Goal: Information Seeking & Learning: Learn about a topic

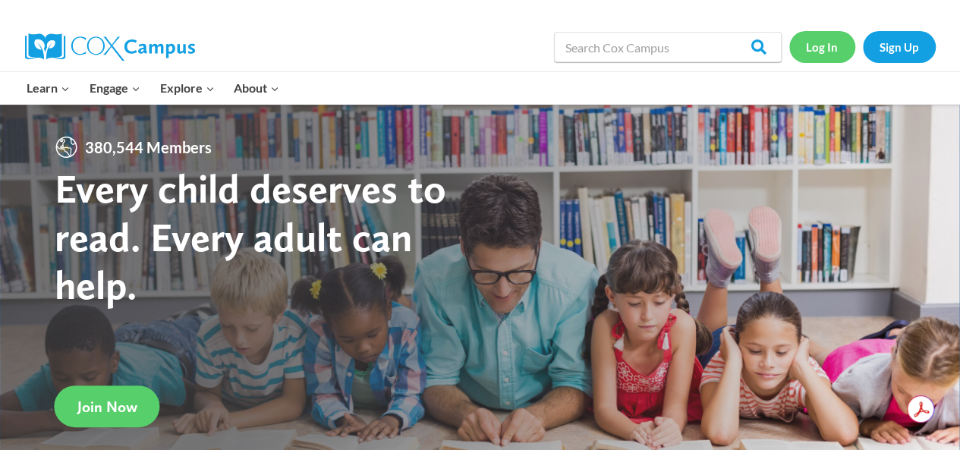
click at [816, 47] on link "Log In" at bounding box center [822, 46] width 66 height 31
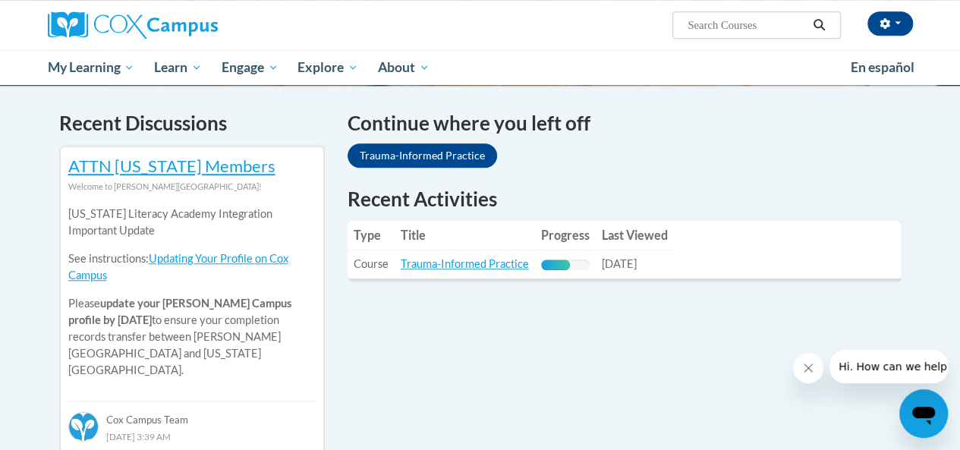
scroll to position [449, 0]
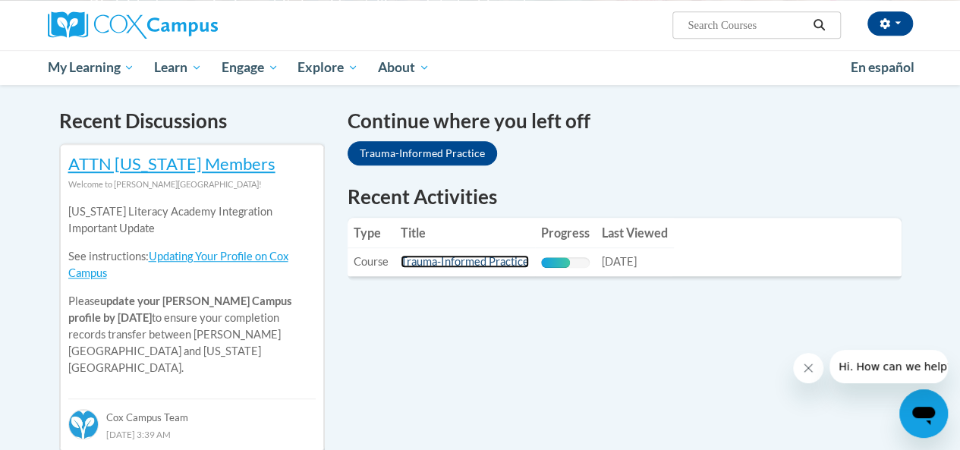
click at [489, 257] on link "Trauma-Informed Practice" at bounding box center [465, 261] width 128 height 13
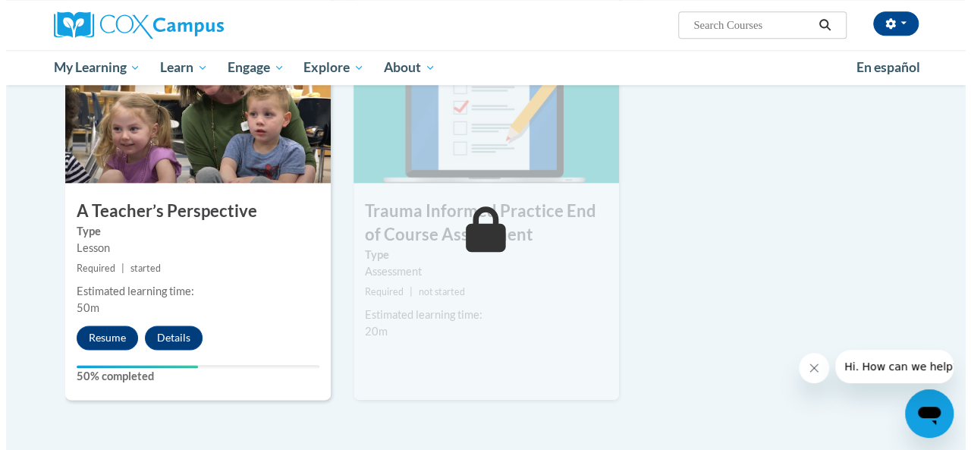
scroll to position [793, 0]
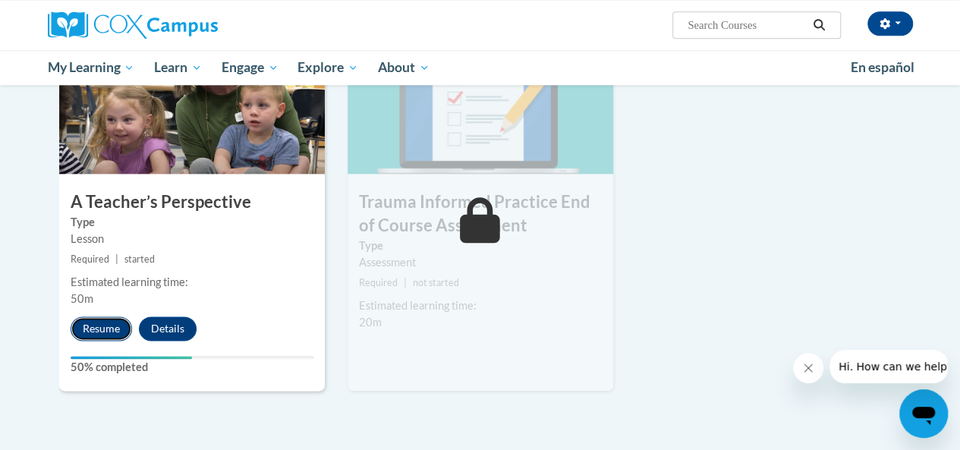
click at [96, 322] on button "Resume" at bounding box center [101, 328] width 61 height 24
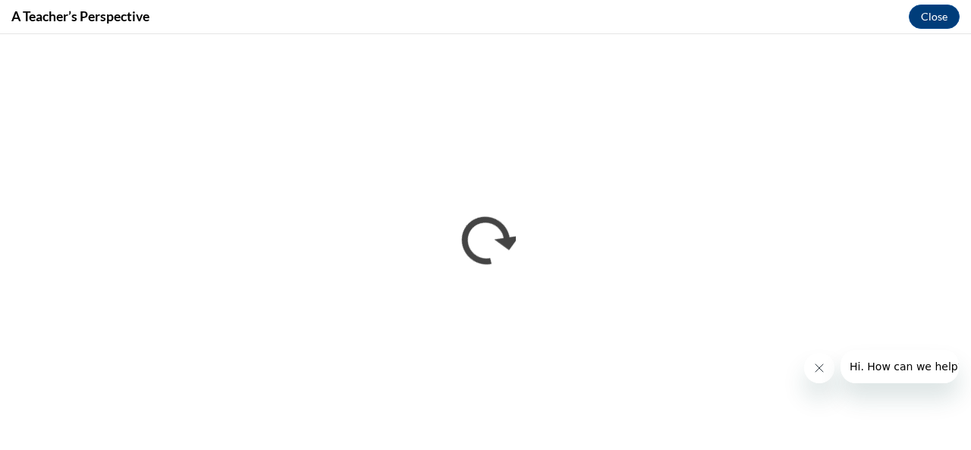
scroll to position [0, 0]
